Goal: Task Accomplishment & Management: Complete application form

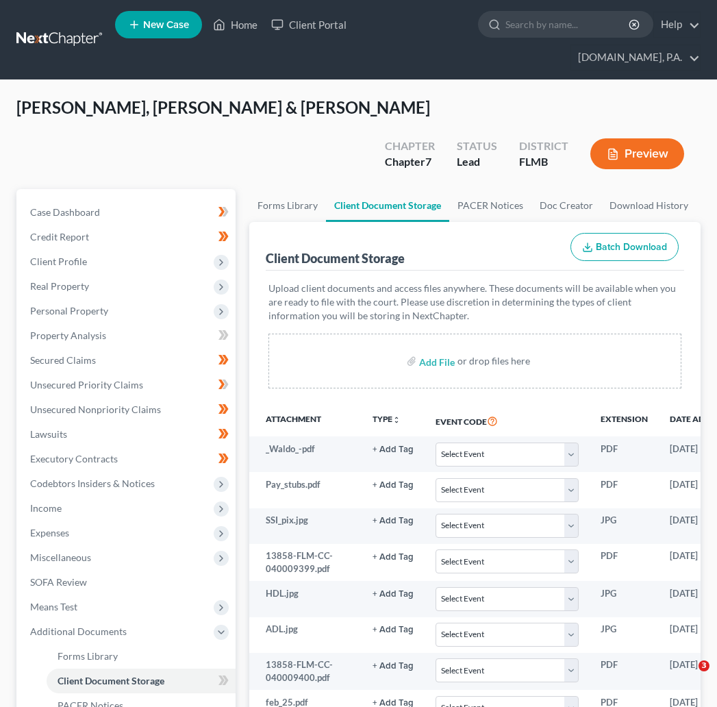
select select "9"
select select "4"
click at [67, 27] on link at bounding box center [60, 39] width 88 height 25
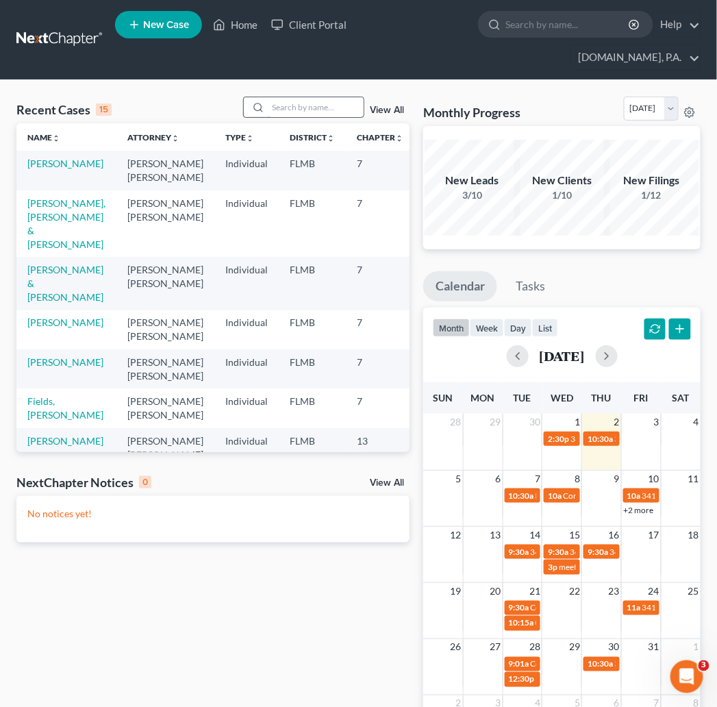
click at [283, 97] on input "search" at bounding box center [316, 107] width 96 height 20
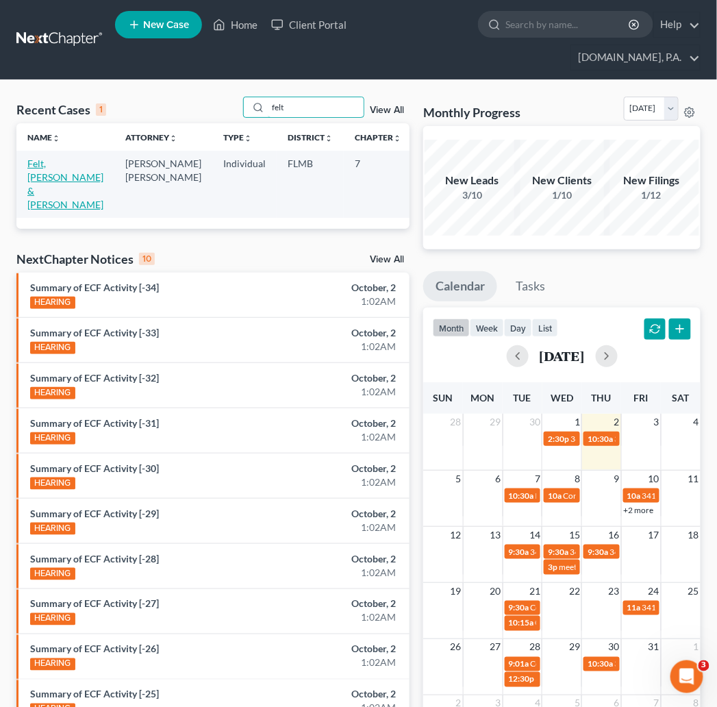
type input "felt"
click at [42, 157] on link "Felt, [PERSON_NAME] & [PERSON_NAME]" at bounding box center [65, 183] width 76 height 53
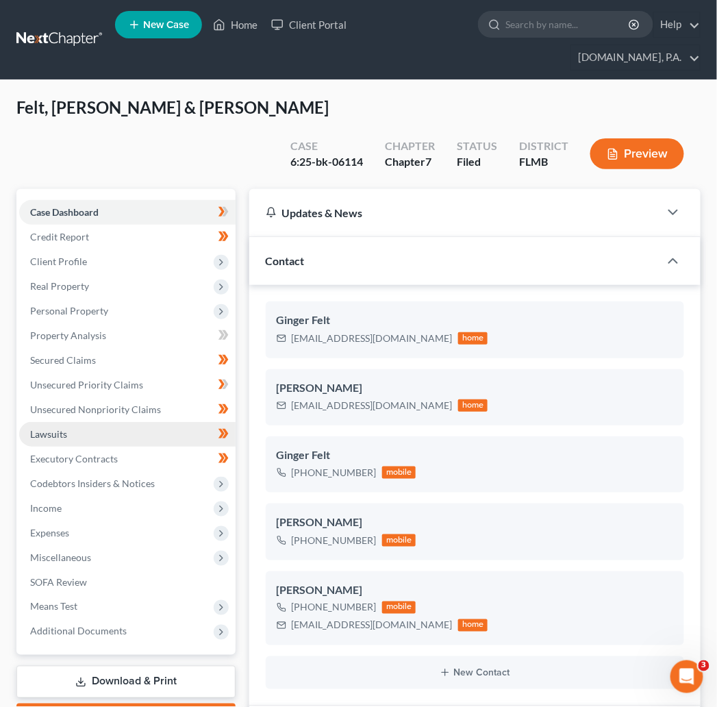
click at [51, 428] on span "Lawsuits" at bounding box center [48, 434] width 37 height 12
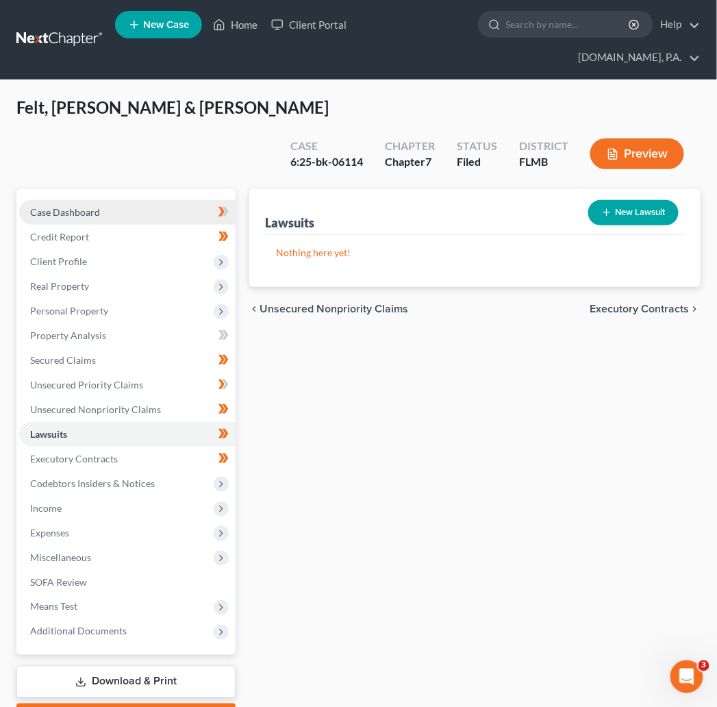
click at [63, 206] on span "Case Dashboard" at bounding box center [65, 212] width 70 height 12
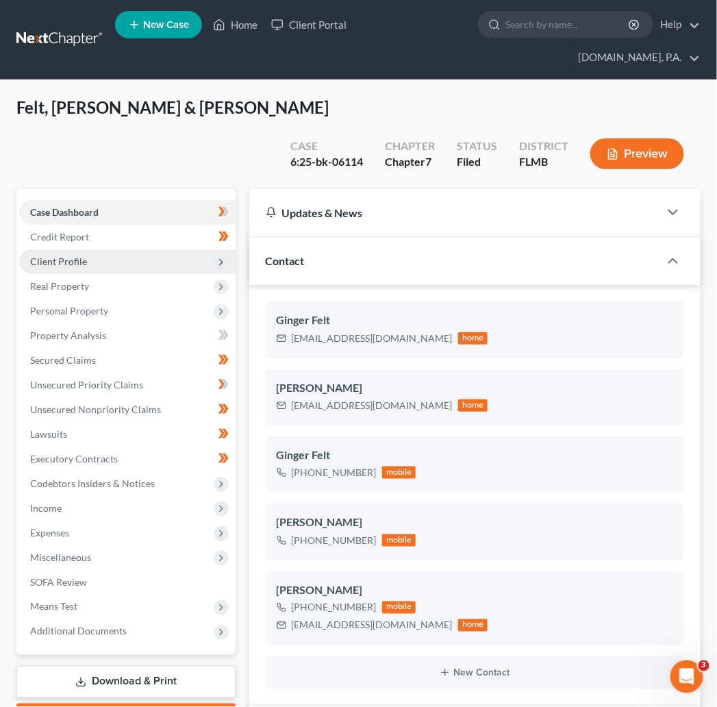
click at [59, 255] on span "Client Profile" at bounding box center [58, 261] width 57 height 12
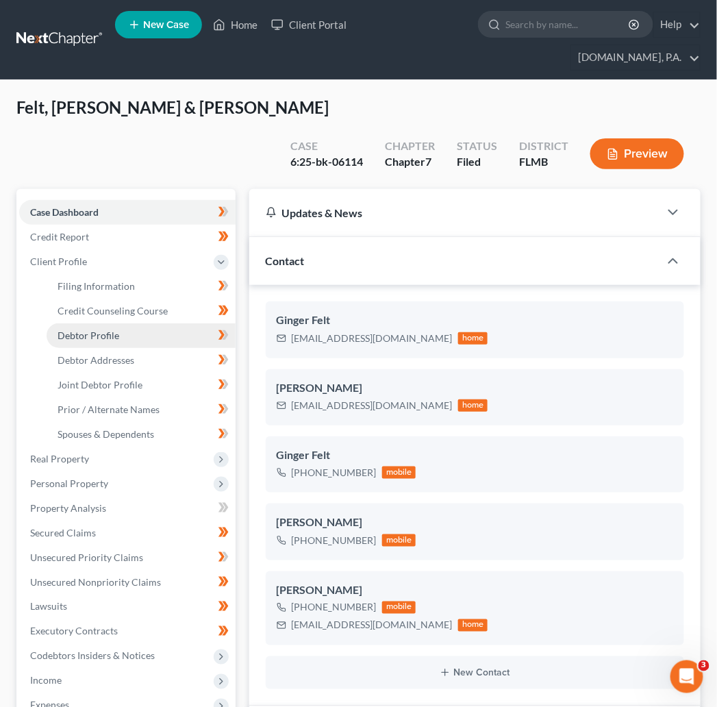
click at [104, 329] on span "Debtor Profile" at bounding box center [89, 335] width 62 height 12
select select "1"
select select "5"
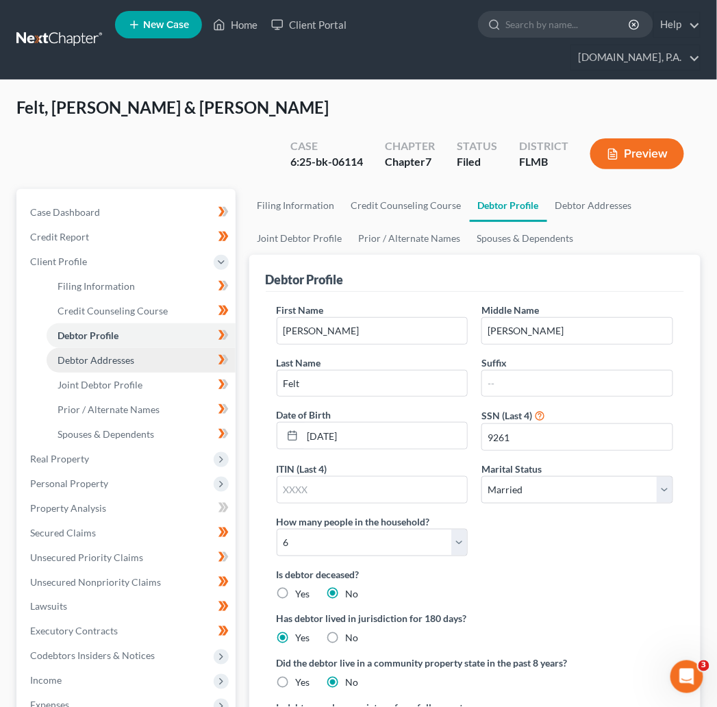
click at [88, 354] on span "Debtor Addresses" at bounding box center [96, 360] width 77 height 12
